Goal: Task Accomplishment & Management: Complete application form

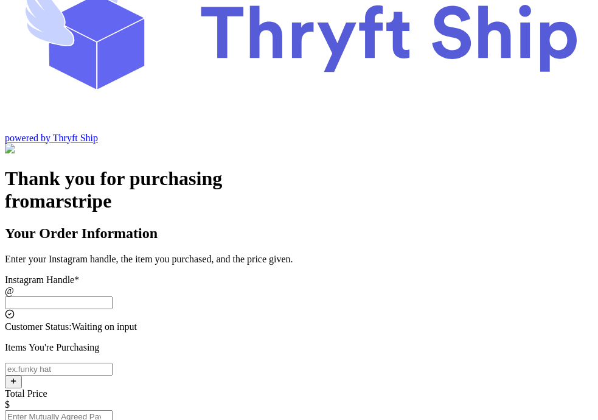
scroll to position [74, 0]
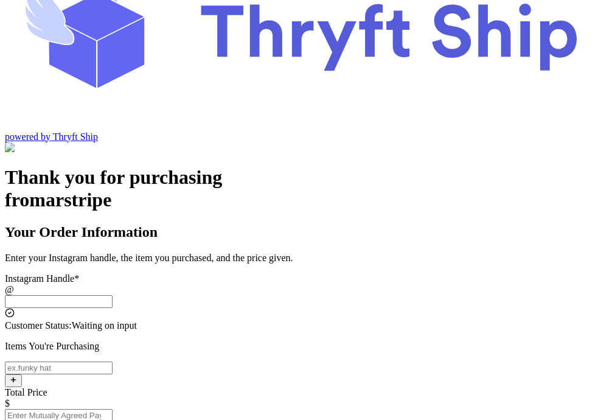
click at [113, 295] on input "Instagram Handle *" at bounding box center [59, 301] width 108 height 13
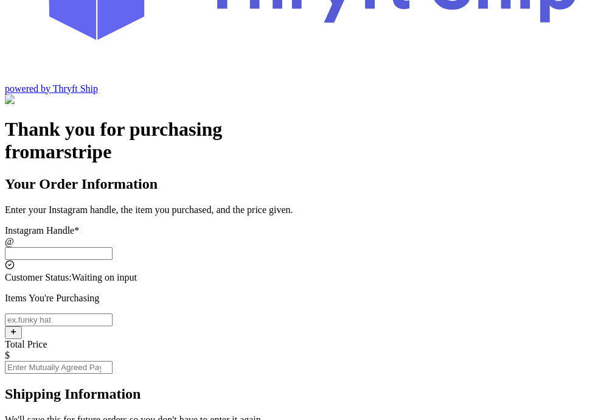
scroll to position [123, 0]
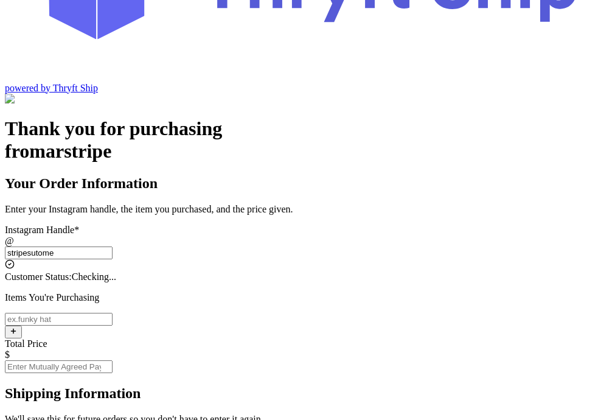
type input "stripesutomer"
select select "OH"
type input "Lakewood"
type input "12345"
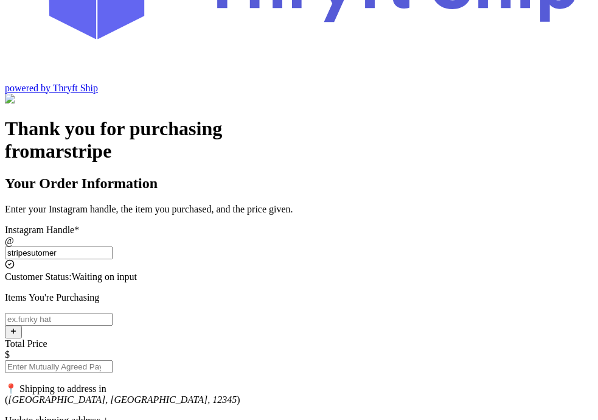
click at [113, 246] on input "stripesutomer" at bounding box center [59, 252] width 108 height 13
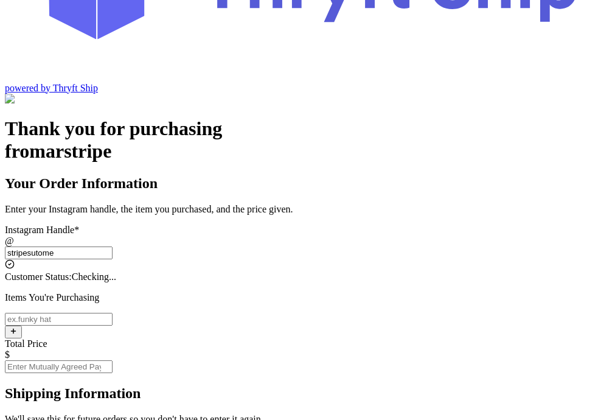
type input "stripesutomer"
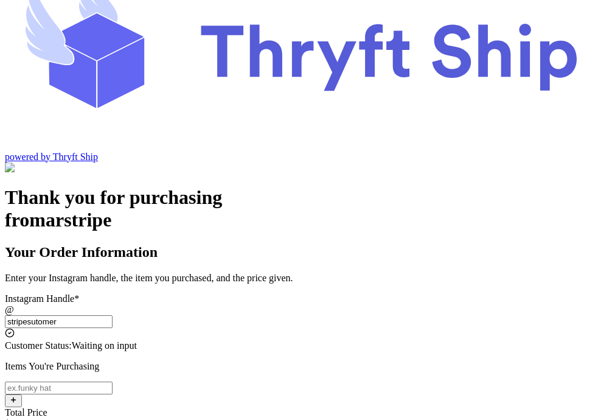
scroll to position [55, 0]
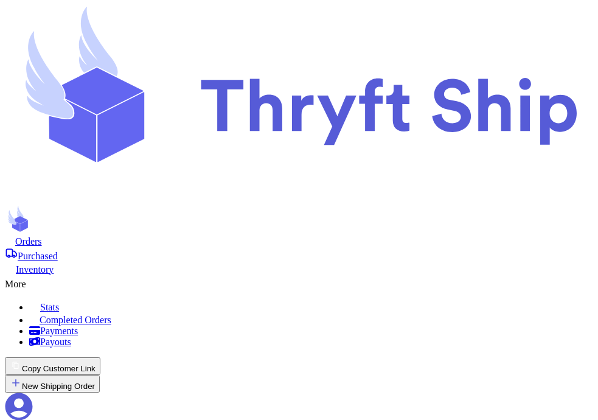
scroll to position [529, 0]
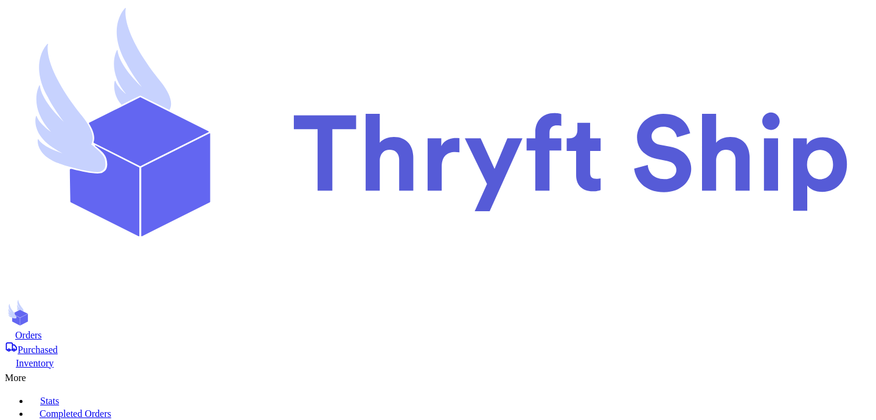
select select "paid"
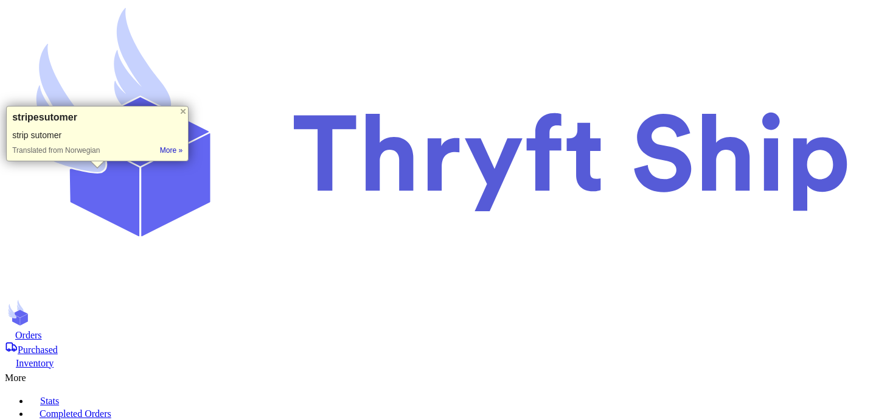
copy span "stripesutomer"
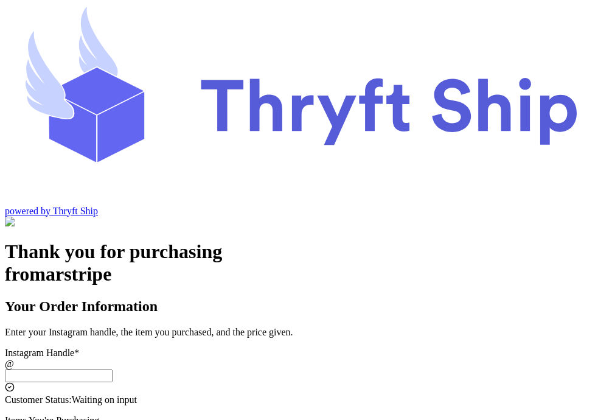
scroll to position [55, 0]
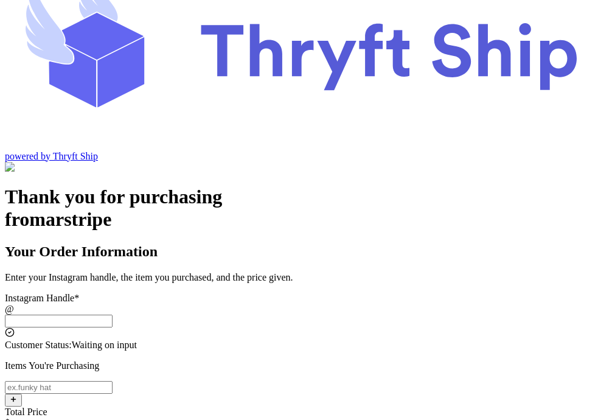
click at [113, 315] on input "Instagram Handle *" at bounding box center [59, 321] width 108 height 13
paste input "stripesutomer"
type input "stripesutomer"
select select "OH"
type input "Lakewood"
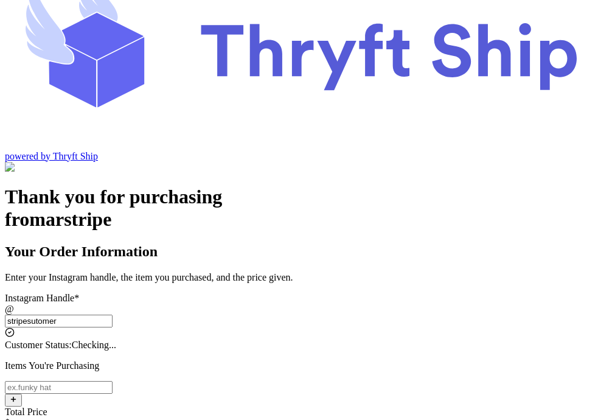
type input "12345"
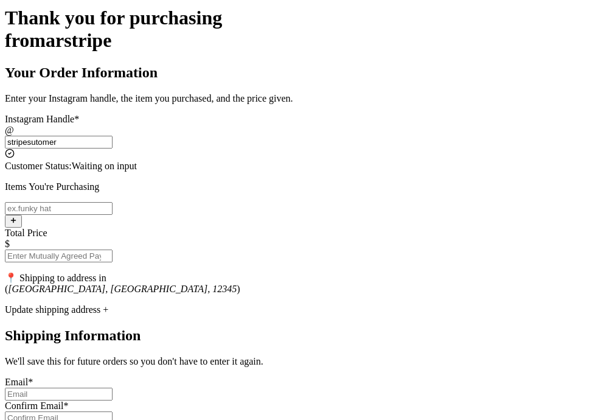
scroll to position [237, 0]
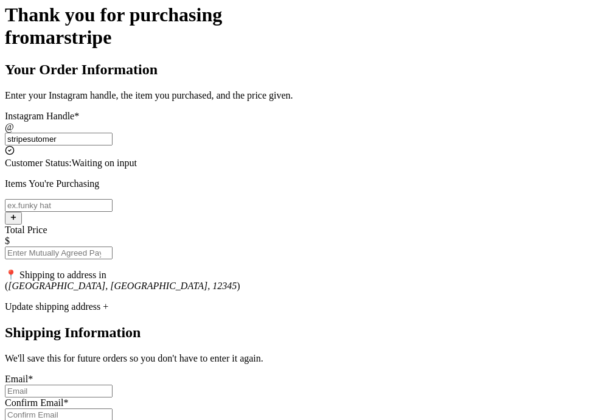
type input "stripesutomer"
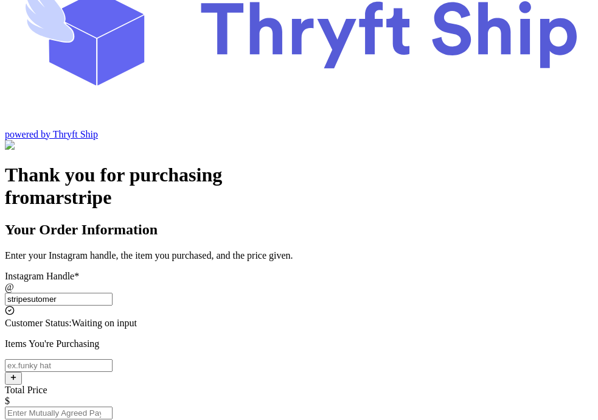
scroll to position [81, 0]
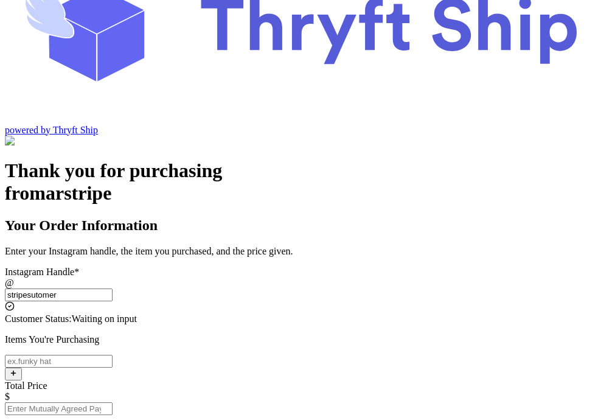
click at [113, 355] on input "Instagram Handle *" at bounding box center [59, 361] width 108 height 13
type input "item 2"
click at [113, 288] on input "stripesutomer" at bounding box center [59, 294] width 108 height 13
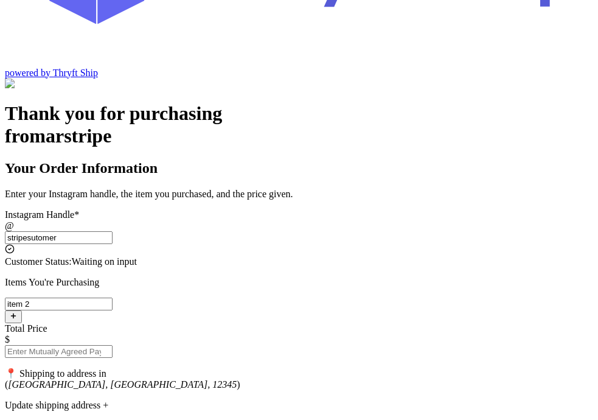
scroll to position [141, 0]
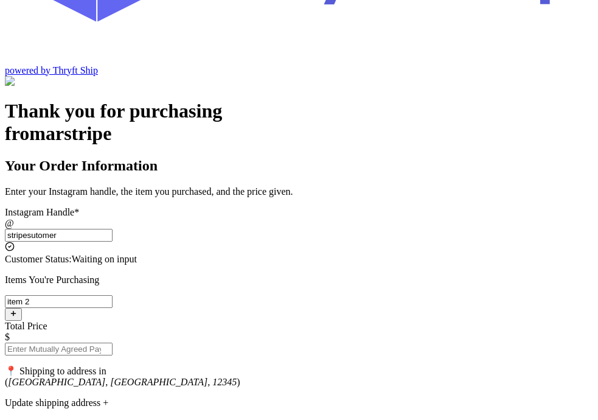
click at [113, 229] on input "stripesutomer" at bounding box center [59, 235] width 108 height 13
drag, startPoint x: 331, startPoint y: 113, endPoint x: 257, endPoint y: 108, distance: 73.7
click at [257, 254] on div "Customer Status: Waiting on input" at bounding box center [299, 259] width 588 height 11
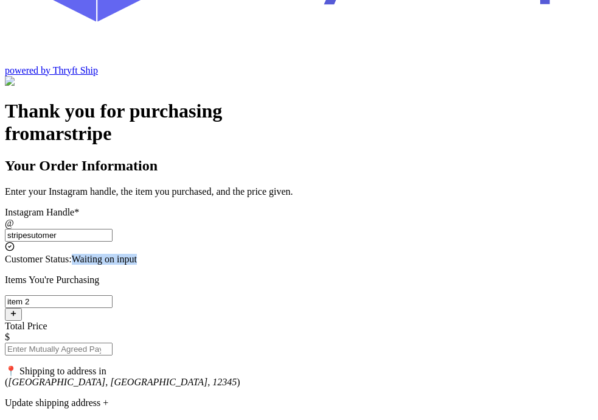
copy span "Waiting on input"
click at [113, 229] on input "stripesutomer" at bounding box center [59, 235] width 108 height 13
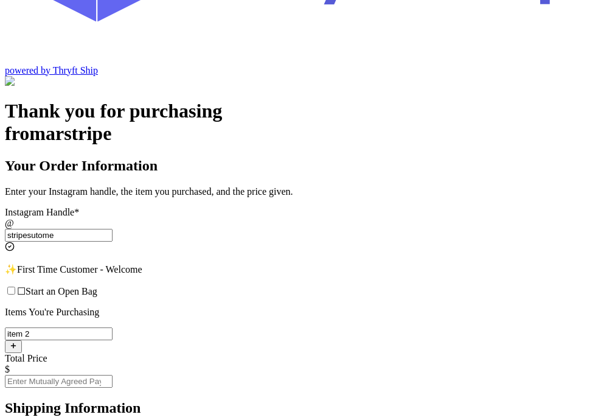
type input "stripesutome"
click at [97, 286] on span "☐ Start an Open Bag" at bounding box center [57, 291] width 80 height 10
click at [15, 287] on input "☐ Start an Open Bag" at bounding box center [11, 291] width 8 height 8
checkbox input "true"
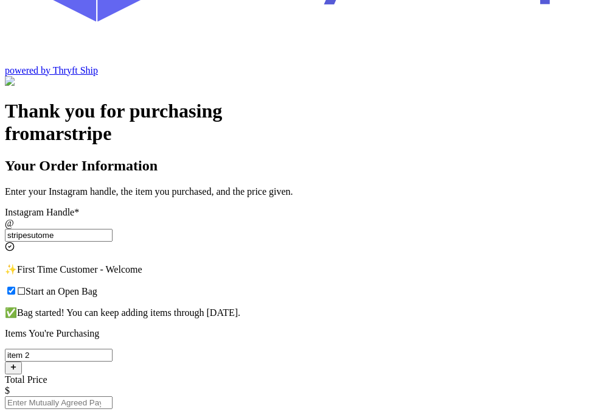
drag, startPoint x: 207, startPoint y: 185, endPoint x: 252, endPoint y: 199, distance: 47.1
click at [252, 307] on p "✅ Bag started! You can keep adding items through September 30, 2025." at bounding box center [299, 313] width 588 height 12
drag, startPoint x: 207, startPoint y: 187, endPoint x: 360, endPoint y: 185, distance: 152.7
click at [360, 307] on p "✅ Bag started! You can keep adding items through September 30, 2025." at bounding box center [299, 313] width 588 height 12
copy p "ag started! You can keep adding items"
